Goal: Task Accomplishment & Management: Manage account settings

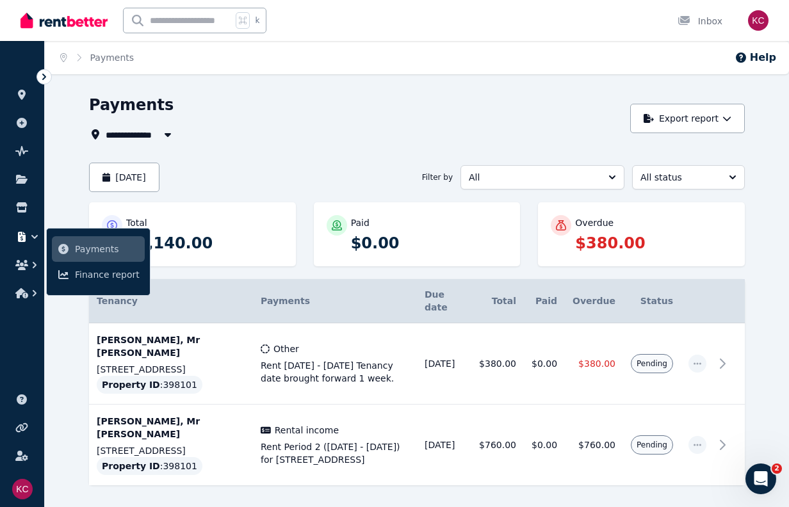
click at [268, 114] on div "Payments" at bounding box center [356, 107] width 534 height 24
click at [702, 359] on icon "button" at bounding box center [697, 363] width 10 height 9
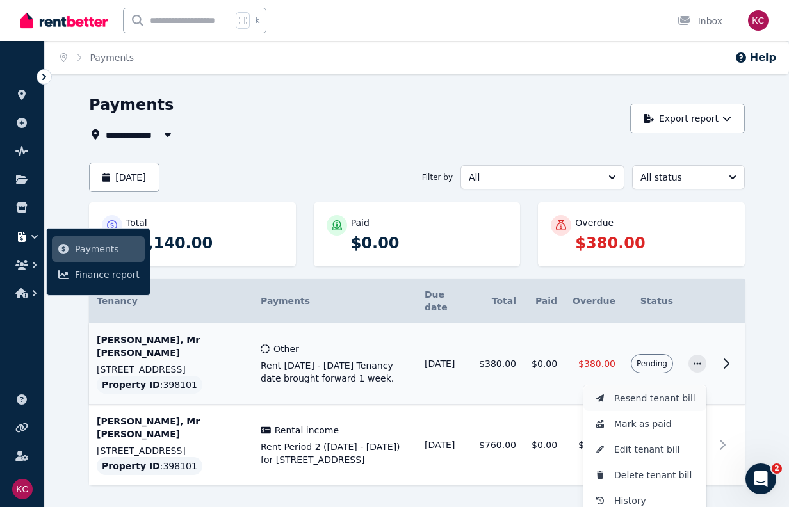
click at [674, 391] on span "Resend tenant bill" at bounding box center [655, 398] width 82 height 15
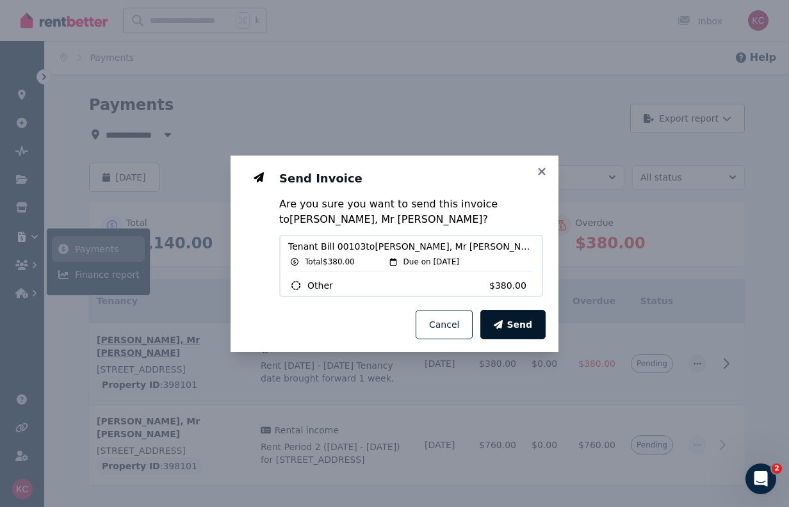
click at [523, 325] on span "Send" at bounding box center [519, 324] width 26 height 13
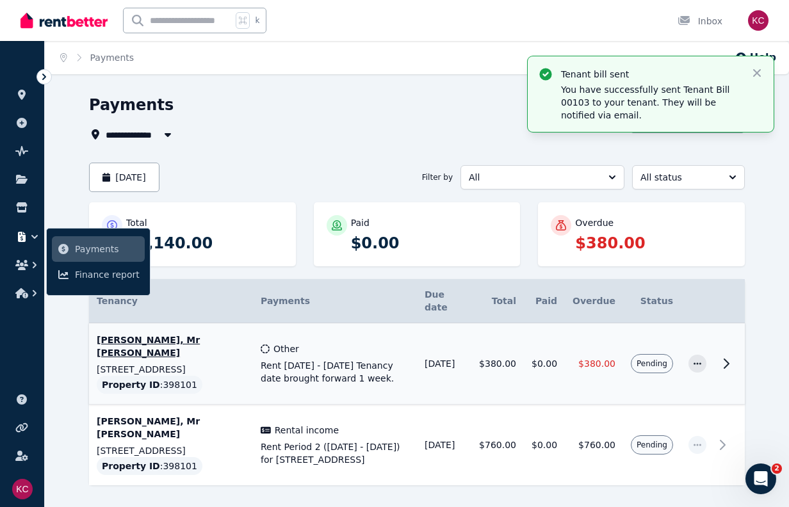
click at [351, 138] on div "**********" at bounding box center [356, 134] width 534 height 15
click at [76, 247] on span "Payments" at bounding box center [107, 248] width 65 height 15
click at [761, 74] on icon "button" at bounding box center [756, 73] width 13 height 13
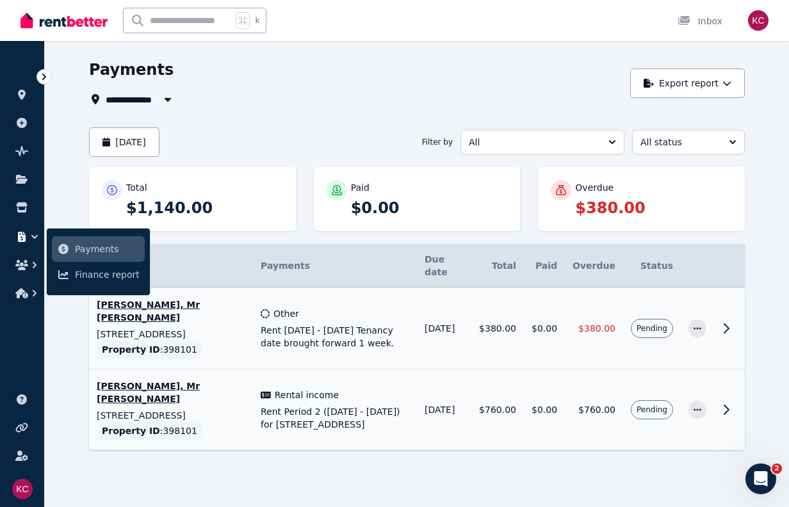
scroll to position [35, 0]
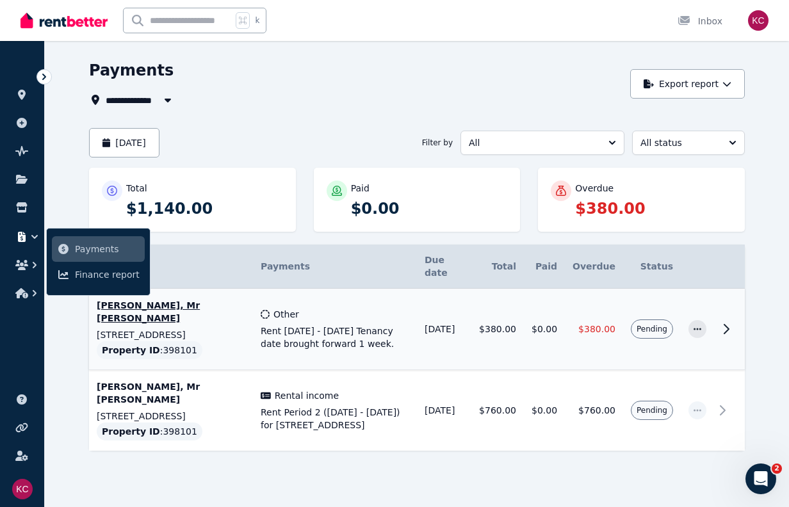
click at [29, 236] on icon "button" at bounding box center [34, 236] width 13 height 13
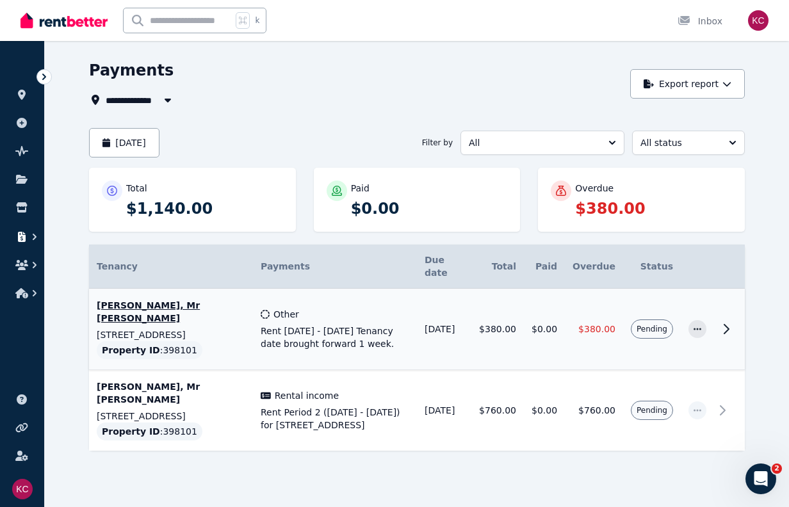
click at [32, 236] on icon "button" at bounding box center [34, 236] width 13 height 13
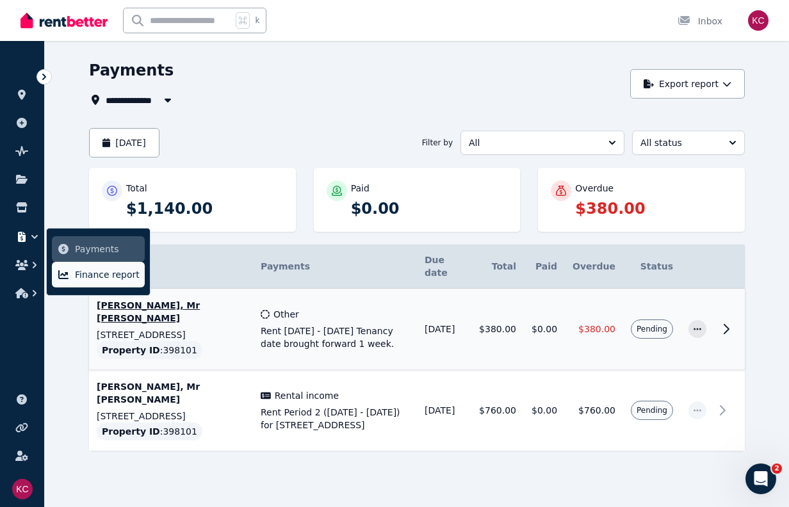
click at [76, 277] on span "Finance report" at bounding box center [107, 274] width 65 height 15
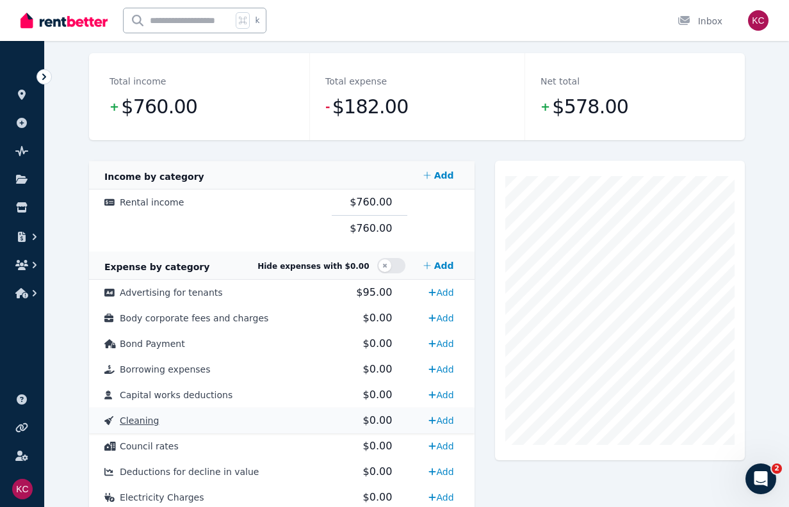
scroll to position [144, 0]
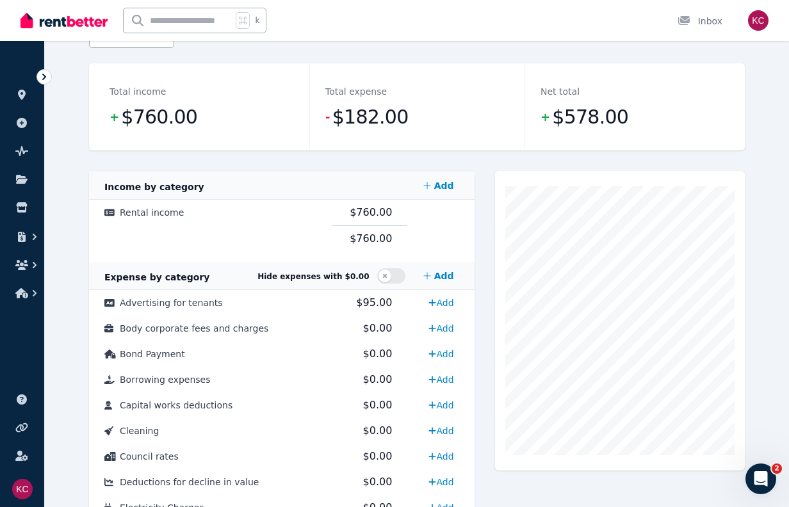
click at [392, 280] on button "button" at bounding box center [391, 275] width 28 height 15
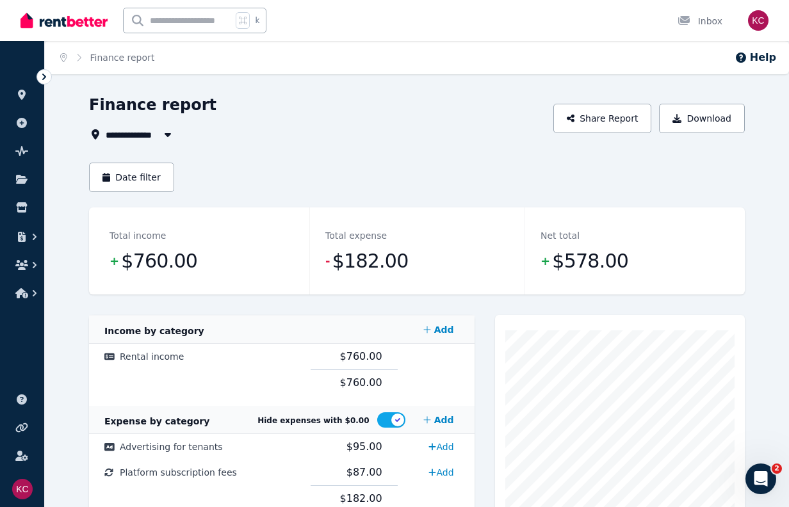
scroll to position [0, 0]
click at [713, 125] on button "Download" at bounding box center [702, 118] width 86 height 29
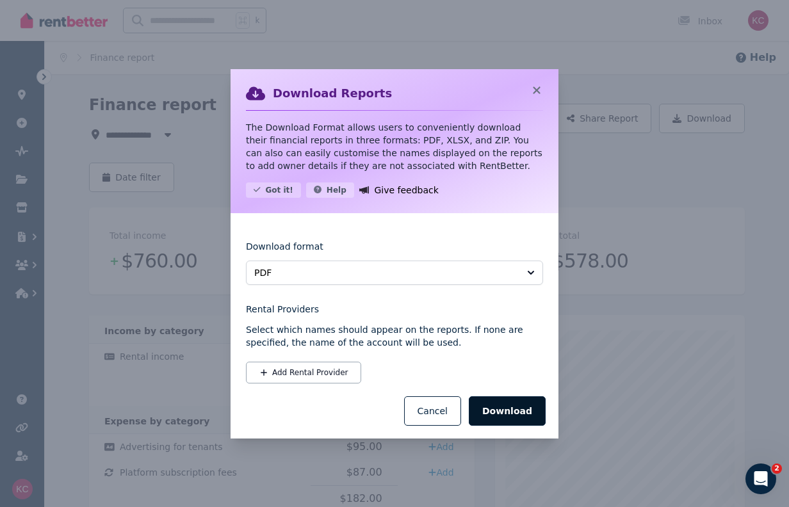
click at [508, 411] on button "Download" at bounding box center [507, 410] width 77 height 29
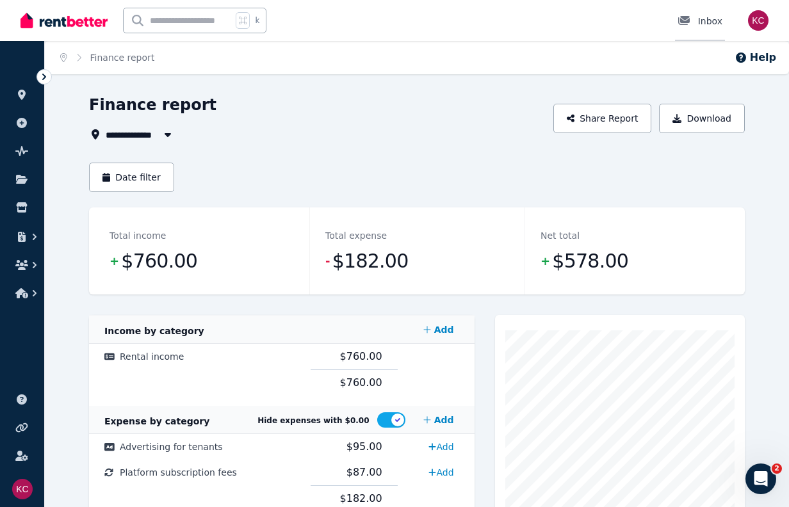
click at [693, 18] on div at bounding box center [687, 21] width 20 height 13
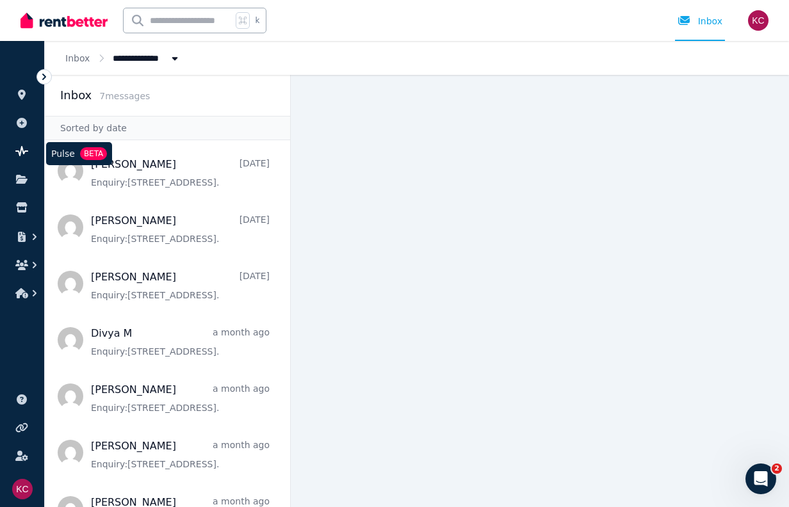
click at [24, 148] on icon at bounding box center [21, 151] width 13 height 10
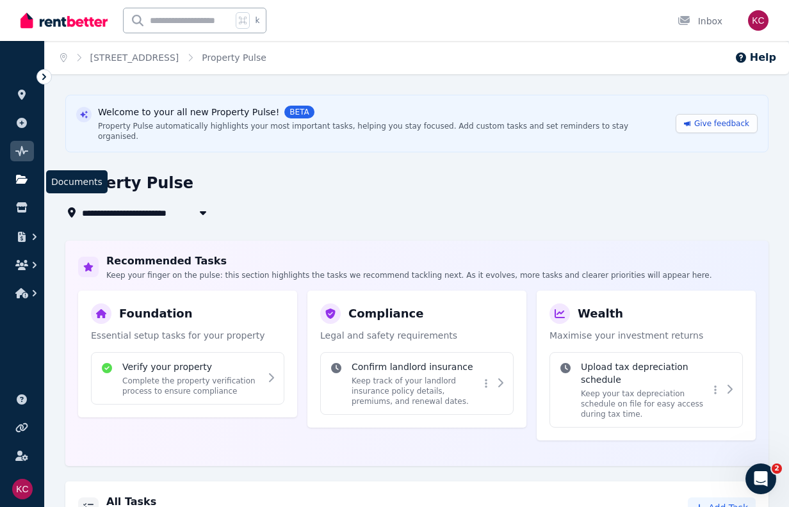
click at [23, 176] on icon at bounding box center [22, 179] width 12 height 9
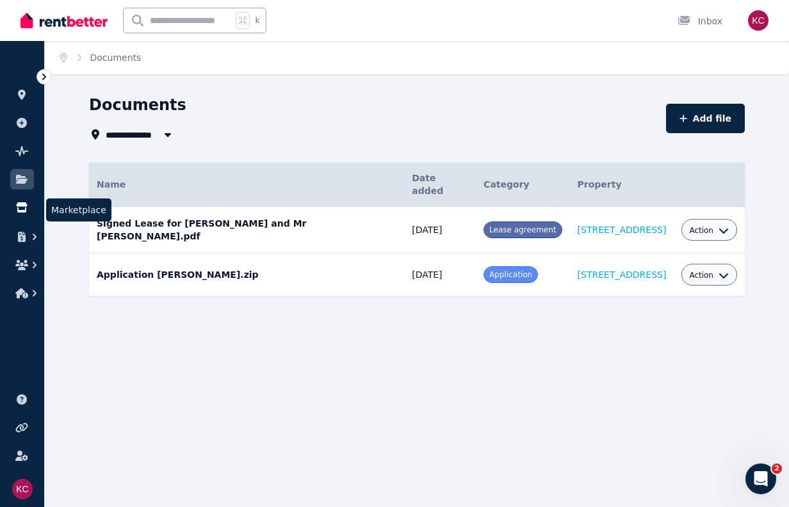
click at [18, 205] on icon at bounding box center [21, 207] width 11 height 10
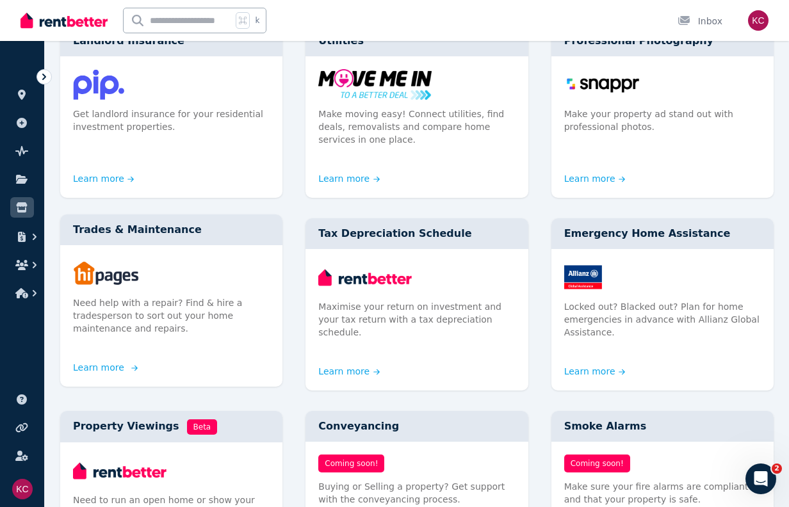
scroll to position [363, 0]
